Goal: Contribute content: Contribute content

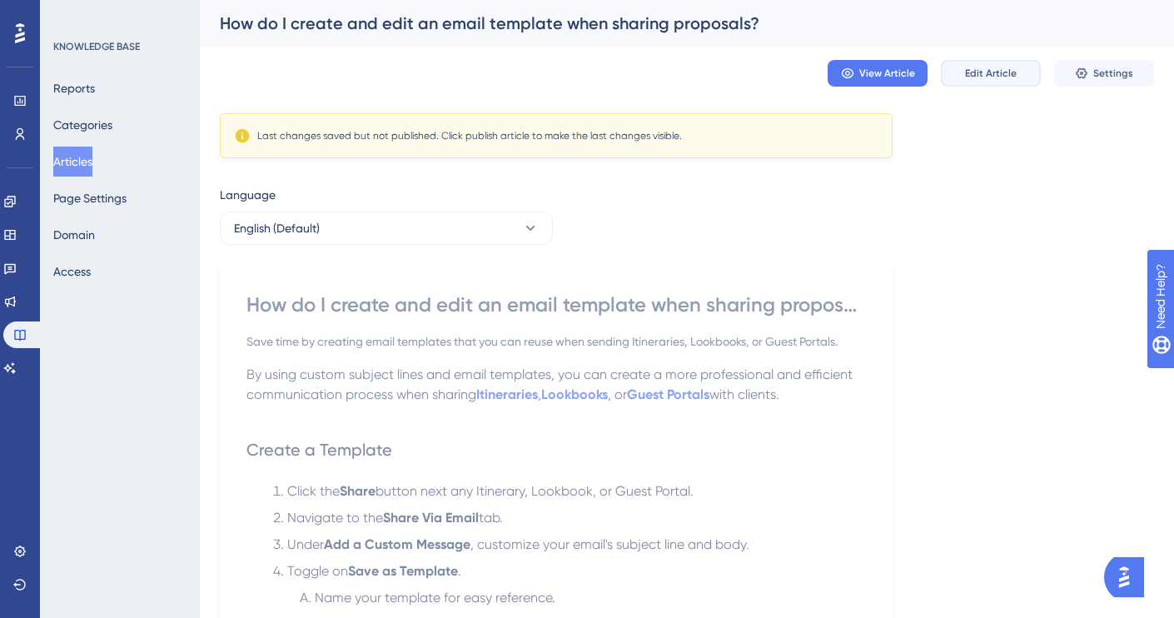
click at [989, 67] on span "Edit Article" at bounding box center [991, 73] width 52 height 13
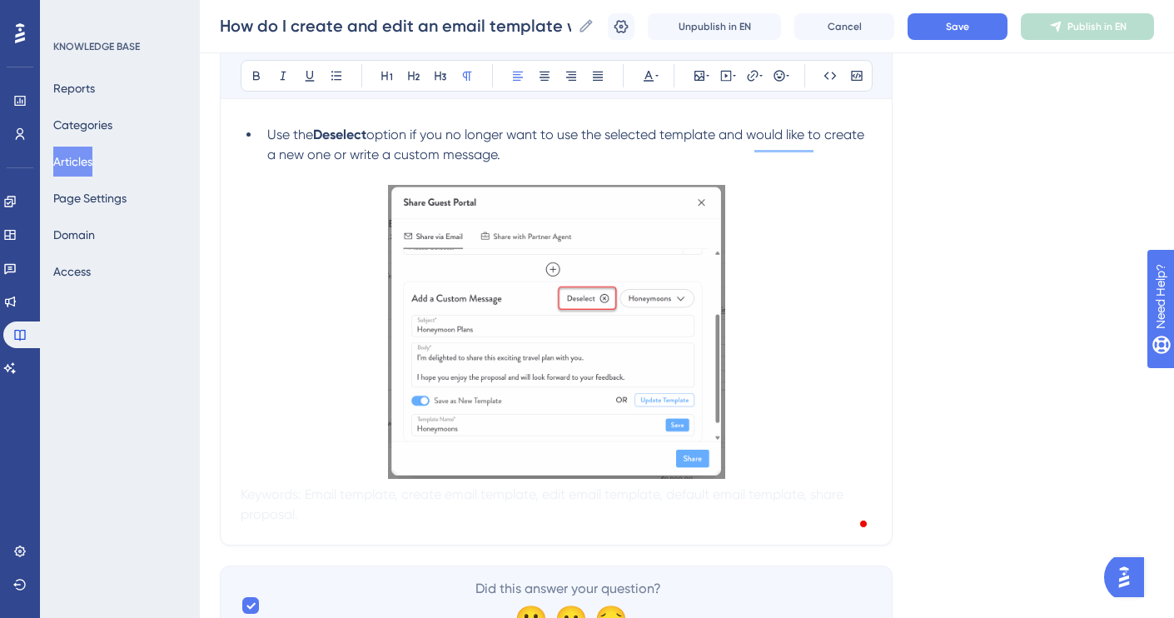
scroll to position [2490, 0]
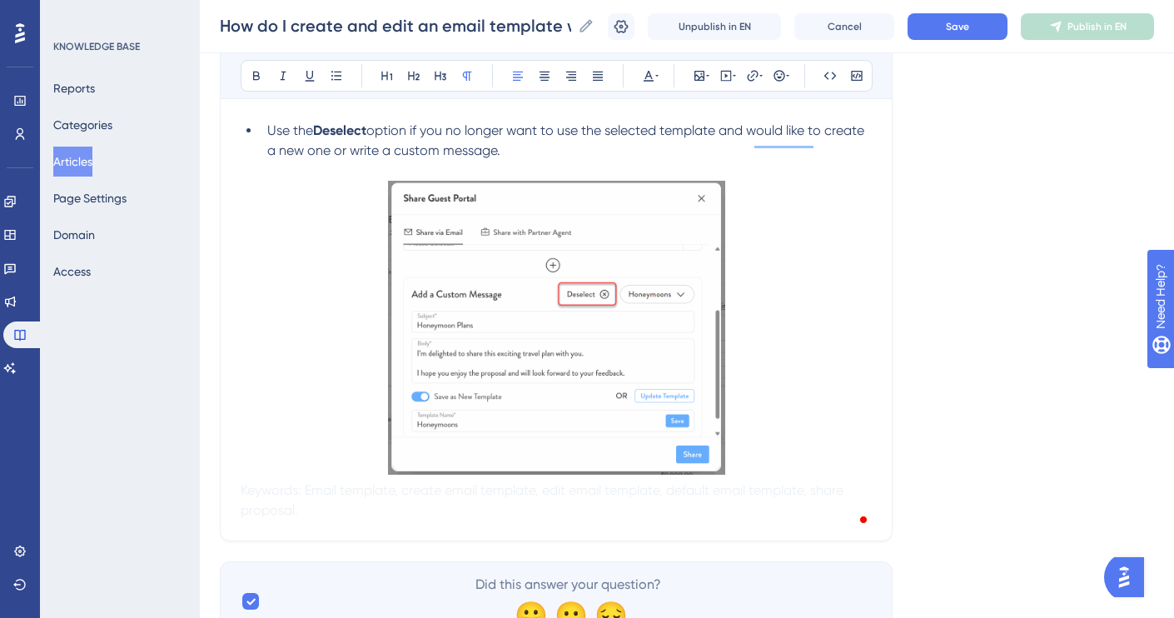
click at [288, 158] on span "option if you no longer want to use the selected template and would like to cre…" at bounding box center [567, 140] width 600 height 36
click at [395, 158] on span "option if you no longer want to use the selected template and would like to cre…" at bounding box center [567, 140] width 600 height 36
click at [266, 158] on li "Use the Deselect option if you no longer want to use the selected template and …" at bounding box center [566, 141] width 611 height 40
click at [934, 25] on button "Save" at bounding box center [958, 26] width 100 height 27
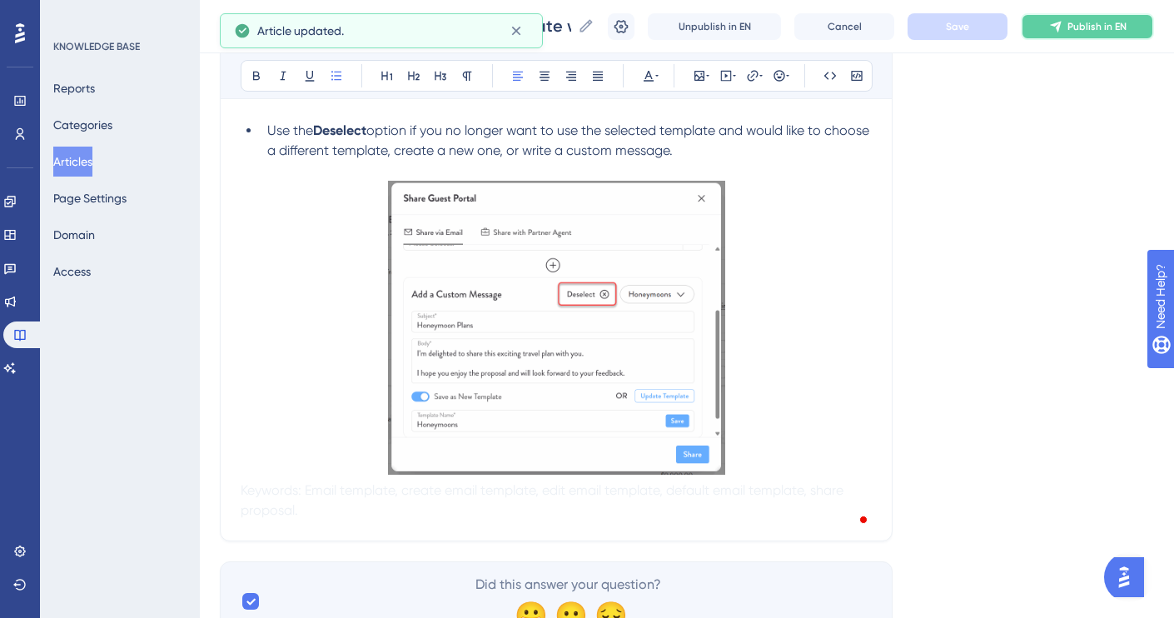
click at [1105, 24] on span "Publish in EN" at bounding box center [1097, 26] width 59 height 13
